Goal: Information Seeking & Learning: Learn about a topic

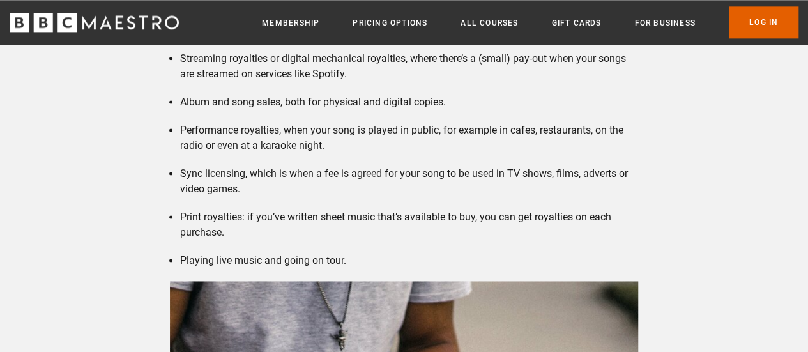
scroll to position [843, 0]
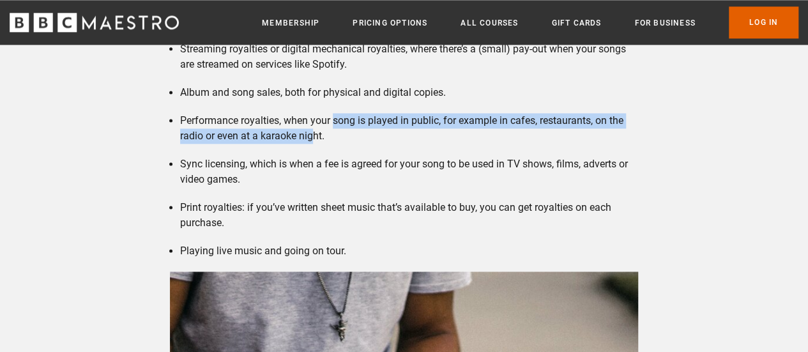
drag, startPoint x: 334, startPoint y: 116, endPoint x: 313, endPoint y: 136, distance: 29.4
click at [313, 136] on li "Performance royalties, when your song is played in public, for example in cafes…" at bounding box center [409, 128] width 458 height 31
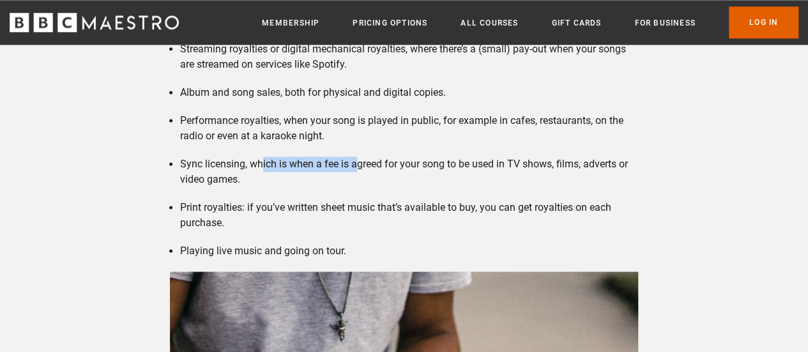
drag, startPoint x: 261, startPoint y: 158, endPoint x: 357, endPoint y: 170, distance: 96.5
click at [357, 170] on li "Sync licensing, which is when a fee is agreed for your song to be used in TV sh…" at bounding box center [409, 171] width 458 height 31
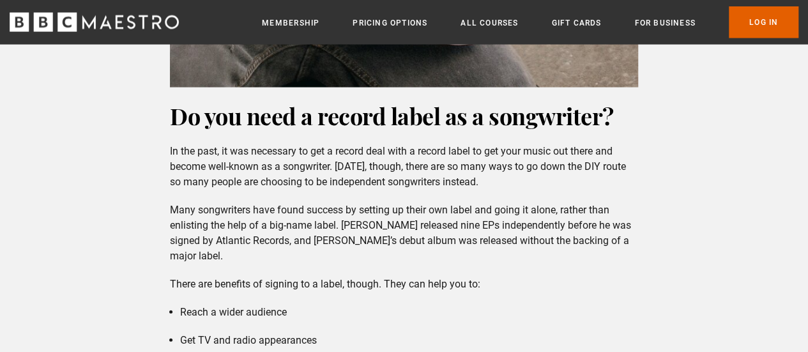
scroll to position [1320, 0]
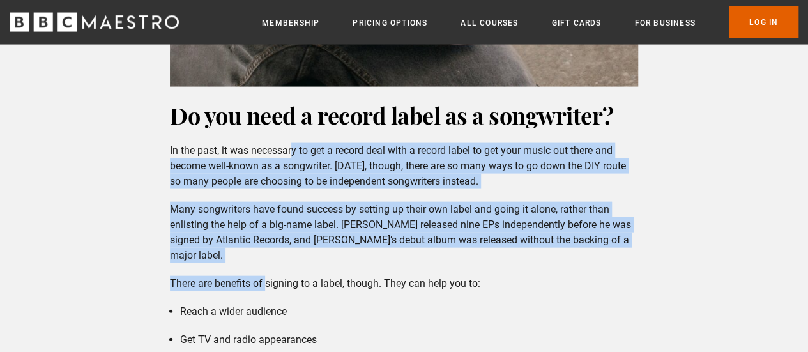
drag, startPoint x: 291, startPoint y: 150, endPoint x: 266, endPoint y: 283, distance: 135.1
click at [266, 283] on p "There are benefits of signing to a label, though. They can help you to:" at bounding box center [404, 283] width 468 height 15
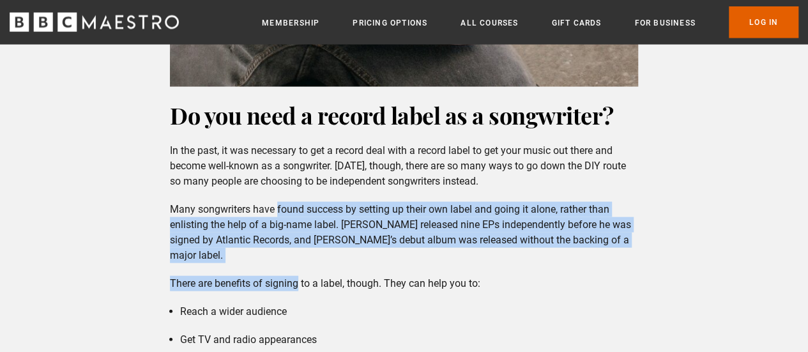
drag, startPoint x: 266, startPoint y: 283, endPoint x: 277, endPoint y: 202, distance: 81.8
click at [277, 202] on p "Many songwriters have found success by setting up their own label and going it …" at bounding box center [404, 232] width 468 height 61
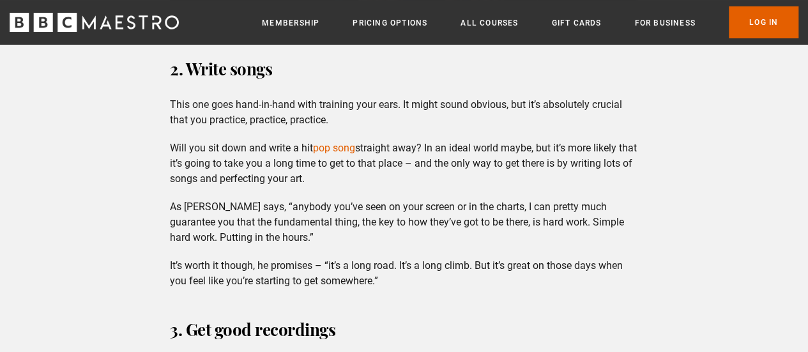
scroll to position [2454, 0]
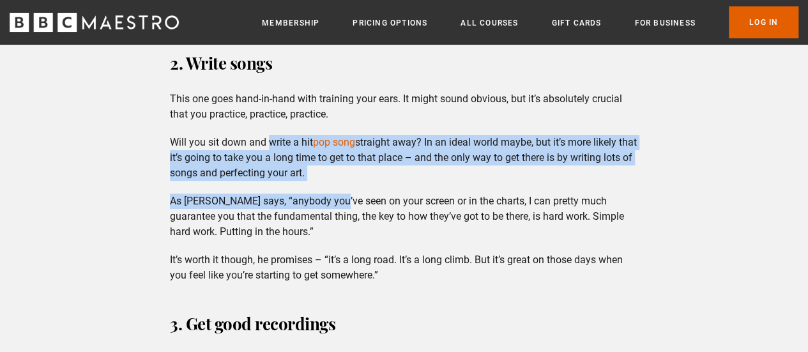
drag, startPoint x: 271, startPoint y: 141, endPoint x: 336, endPoint y: 206, distance: 92.1
click at [336, 206] on p "As [PERSON_NAME] says, “anybody you’ve seen on your screen or in the charts, I …" at bounding box center [404, 216] width 468 height 46
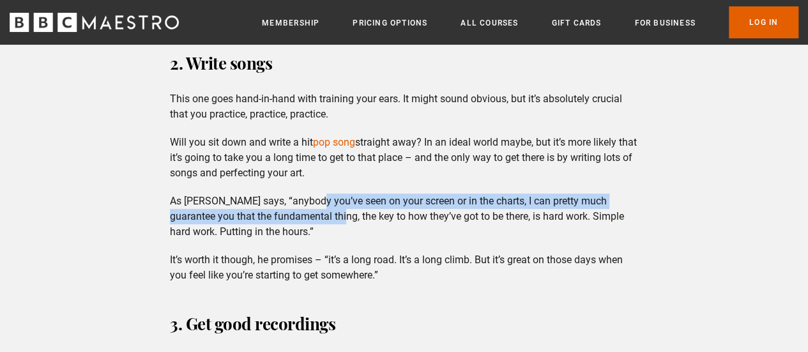
drag, startPoint x: 336, startPoint y: 206, endPoint x: 302, endPoint y: 212, distance: 34.3
click at [302, 212] on p "As [PERSON_NAME] says, “anybody you’ve seen on your screen or in the charts, I …" at bounding box center [404, 216] width 468 height 46
drag, startPoint x: 302, startPoint y: 212, endPoint x: 306, endPoint y: 197, distance: 15.2
click at [306, 197] on p "As [PERSON_NAME] says, “anybody you’ve seen on your screen or in the charts, I …" at bounding box center [404, 216] width 468 height 46
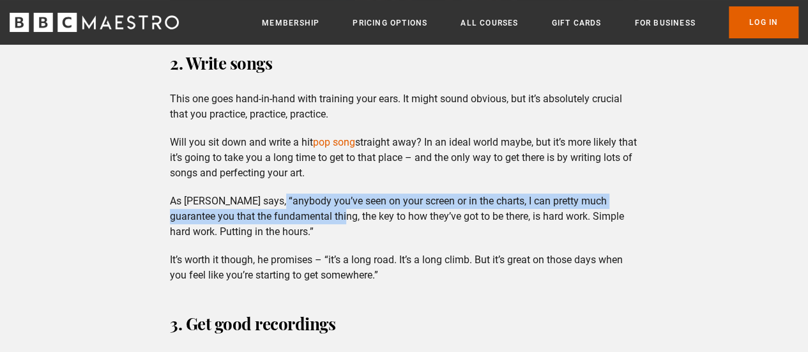
click at [306, 197] on p "As [PERSON_NAME] says, “anybody you’ve seen on your screen or in the charts, I …" at bounding box center [404, 216] width 468 height 46
drag, startPoint x: 306, startPoint y: 197, endPoint x: 365, endPoint y: 214, distance: 61.7
click at [365, 214] on p "As [PERSON_NAME] says, “anybody you’ve seen on your screen or in the charts, I …" at bounding box center [404, 216] width 468 height 46
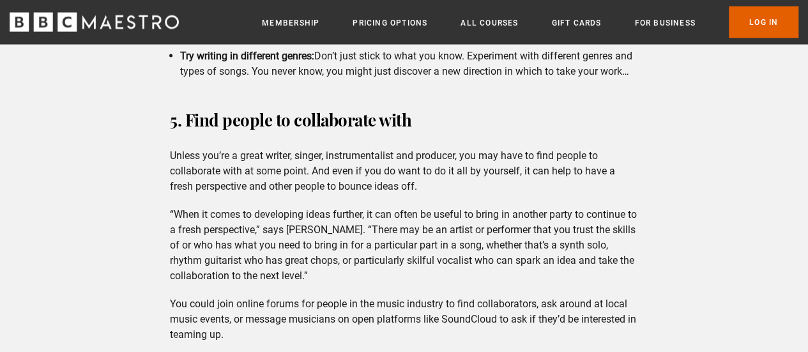
scroll to position [3667, 0]
